Goal: Task Accomplishment & Management: Manage account settings

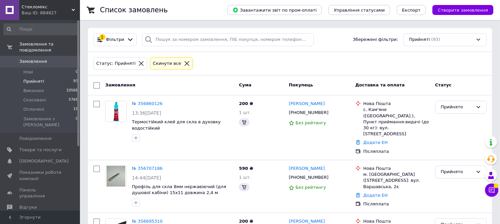
click at [139, 64] on icon at bounding box center [141, 63] width 5 height 5
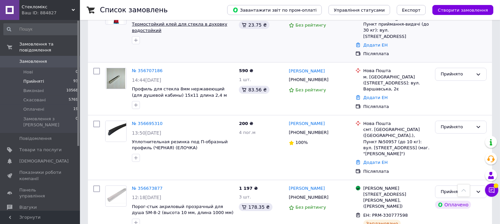
scroll to position [185, 0]
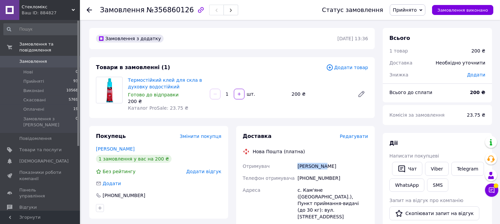
drag, startPoint x: 314, startPoint y: 165, endPoint x: 328, endPoint y: 165, distance: 13.3
copy div "Отримувач Суха Ольга"
drag, startPoint x: 305, startPoint y: 178, endPoint x: 253, endPoint y: 187, distance: 52.7
click at [341, 174] on div "[PHONE_NUMBER]" at bounding box center [332, 178] width 73 height 12
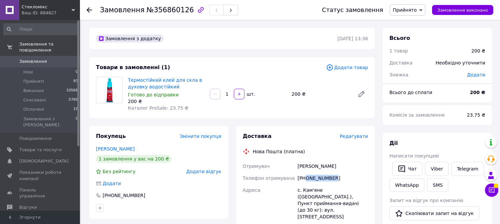
copy div "0983353046"
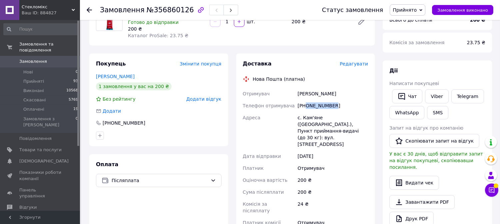
scroll to position [111, 0]
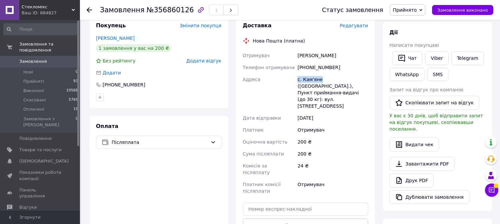
drag, startPoint x: 295, startPoint y: 79, endPoint x: 318, endPoint y: 78, distance: 23.3
click at [318, 78] on div "Отримувач Суха Ольга Телефон отримувача +380983353046 Адреса с. Кам'яне (Львівс…" at bounding box center [305, 124] width 128 height 148
copy div "Адреса с. Кам'яне"
click at [325, 112] on div "12.08.2025" at bounding box center [332, 118] width 73 height 12
click at [354, 28] on span "Редагувати" at bounding box center [354, 25] width 28 height 5
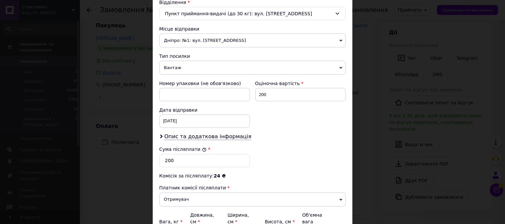
scroll to position [148, 0]
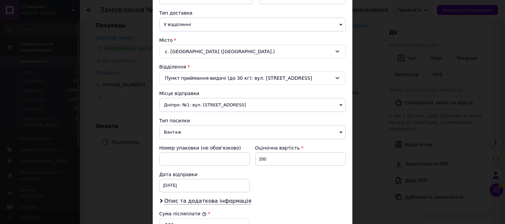
click at [197, 104] on span "Дніпро: №1: вул. Сонячна Набережна, 114" at bounding box center [252, 105] width 186 height 14
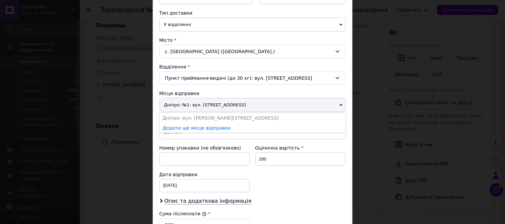
click at [197, 112] on span "Дніпро: №1: вул. Сонячна Набережна, 114" at bounding box center [252, 105] width 186 height 14
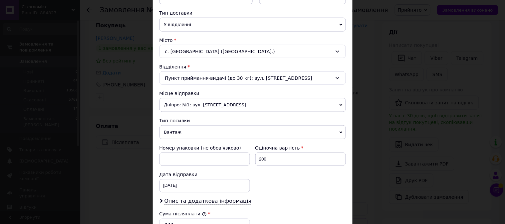
click at [204, 105] on span "Дніпро: №1: вул. Сонячна Набережна, 114" at bounding box center [252, 105] width 186 height 14
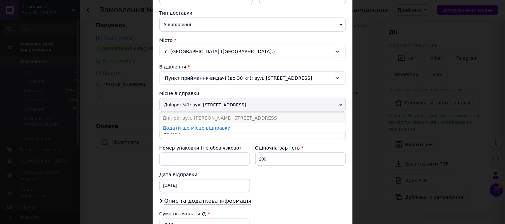
click at [208, 115] on li "Дніпро: вул. Мономаха Володимира (Московська) д.12" at bounding box center [252, 118] width 186 height 10
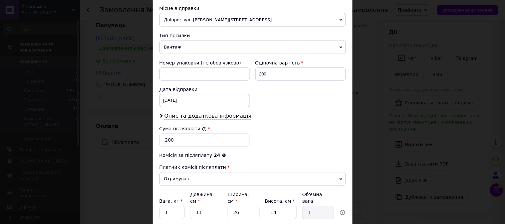
scroll to position [284, 0]
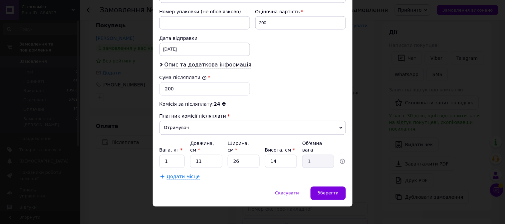
drag, startPoint x: 184, startPoint y: 68, endPoint x: 184, endPoint y: 72, distance: 4.0
click at [184, 67] on span "Опис та додаткова інформація" at bounding box center [207, 65] width 87 height 7
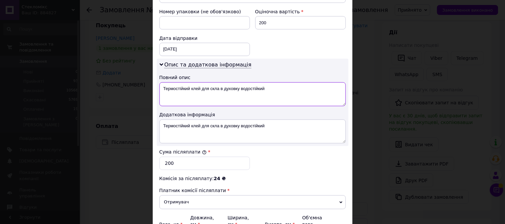
drag, startPoint x: 159, startPoint y: 92, endPoint x: 264, endPoint y: 95, distance: 105.3
click at [264, 95] on textarea "Термостійкий клей для скла в духовку водостійкий" at bounding box center [252, 95] width 186 height 24
paste textarea "с. Кам'яне №1"
drag, startPoint x: 163, startPoint y: 91, endPoint x: 223, endPoint y: 93, distance: 60.0
click at [223, 93] on textarea "Клей, с. Кам'яне №1" at bounding box center [252, 95] width 186 height 24
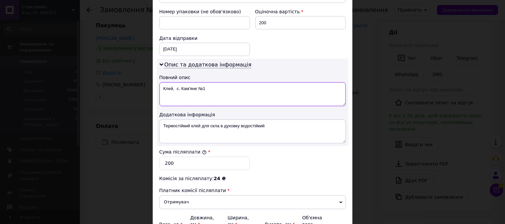
type textarea "Клей, с. Кам'яне №1"
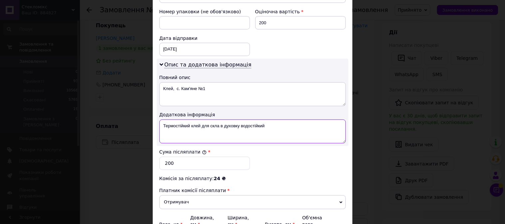
drag, startPoint x: 162, startPoint y: 127, endPoint x: 273, endPoint y: 125, distance: 110.6
click at [273, 125] on textarea "Термостійкий клей для скла в духовку водостійкий" at bounding box center [252, 132] width 186 height 24
paste textarea "лей, с. Кам'яне №1"
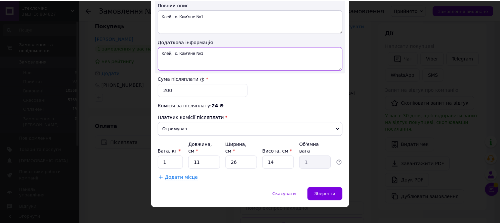
scroll to position [359, 0]
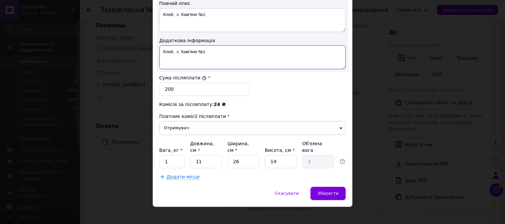
type textarea "Клей, с. Кам'яне №1"
click at [346, 190] on div "Скасувати   Зберегти" at bounding box center [253, 197] width 200 height 20
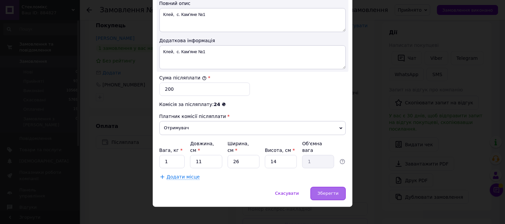
click at [331, 191] on div "Зберегти" at bounding box center [328, 193] width 35 height 13
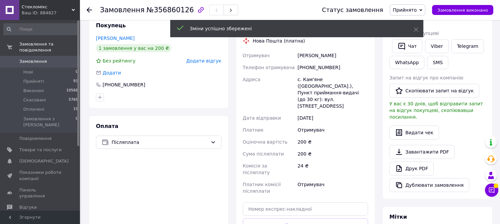
scroll to position [185, 0]
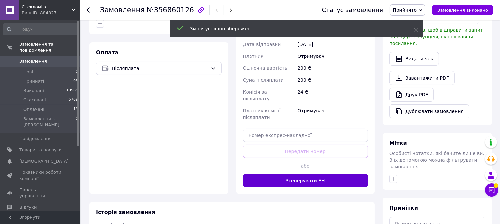
click at [311, 174] on button "Згенерувати ЕН" at bounding box center [306, 180] width 126 height 13
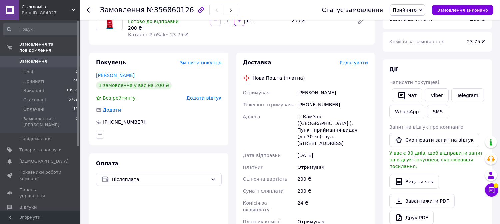
scroll to position [74, 0]
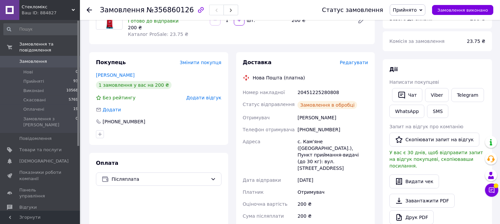
click at [309, 92] on div "20451225280808" at bounding box center [332, 93] width 73 height 12
copy div "20451225280808"
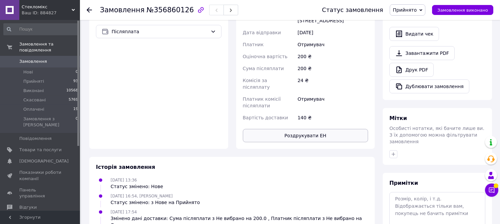
click at [296, 129] on button "Роздрукувати ЕН" at bounding box center [306, 135] width 126 height 13
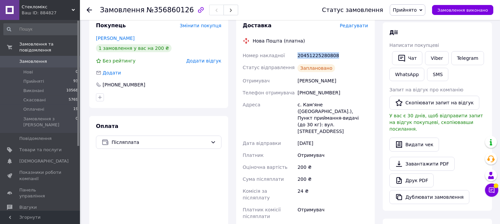
scroll to position [37, 0]
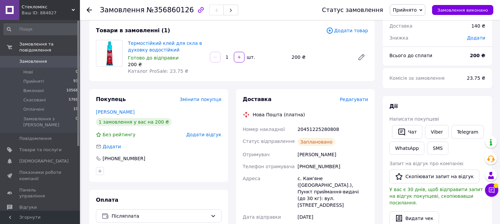
click at [317, 114] on div "Нова Пошта (платна)" at bounding box center [305, 115] width 129 height 7
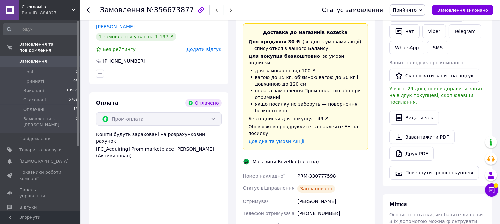
scroll to position [370, 0]
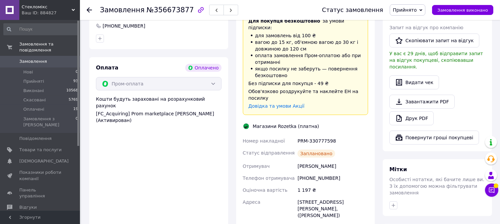
click at [281, 123] on div "Магазини Rozetka (платна)" at bounding box center [286, 126] width 70 height 7
copy div "Rozetka"
